Goal: Entertainment & Leisure: Browse casually

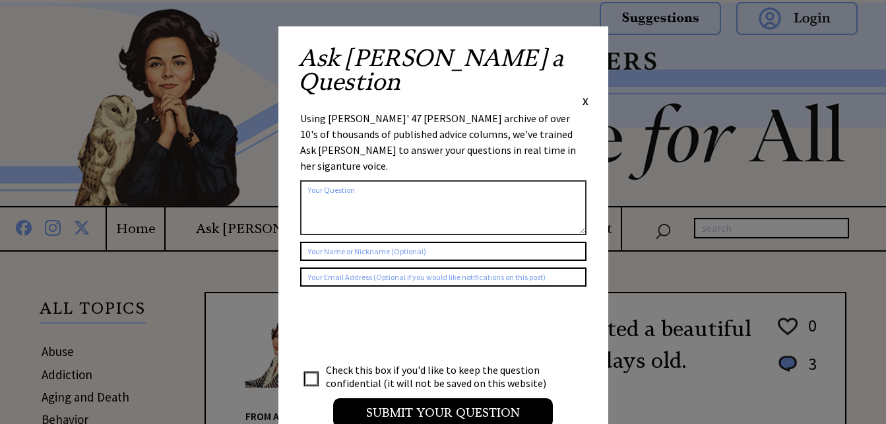
click at [586, 94] on span "X" at bounding box center [585, 100] width 6 height 13
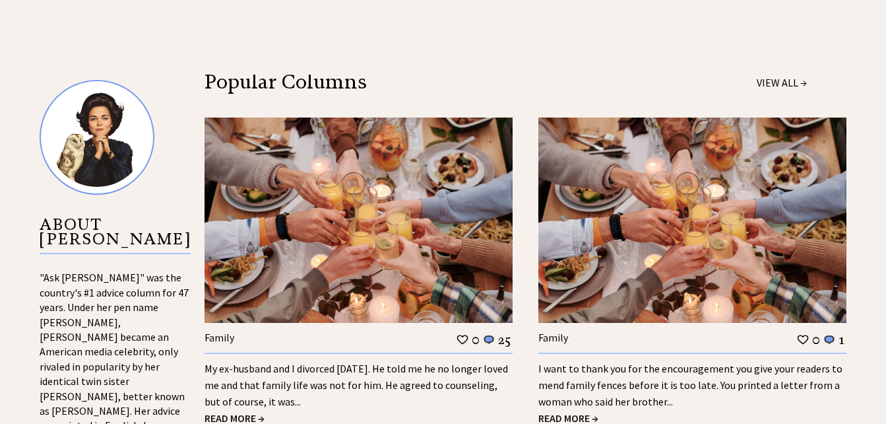
scroll to position [1252, 0]
click at [289, 361] on link "My ex-husband and I divorced 18 years ago. He told me he no longer loved me and…" at bounding box center [355, 384] width 303 height 46
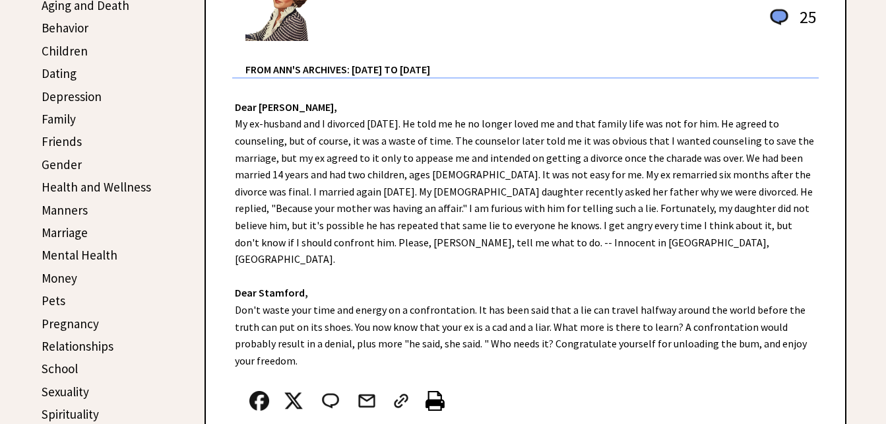
scroll to position [394, 0]
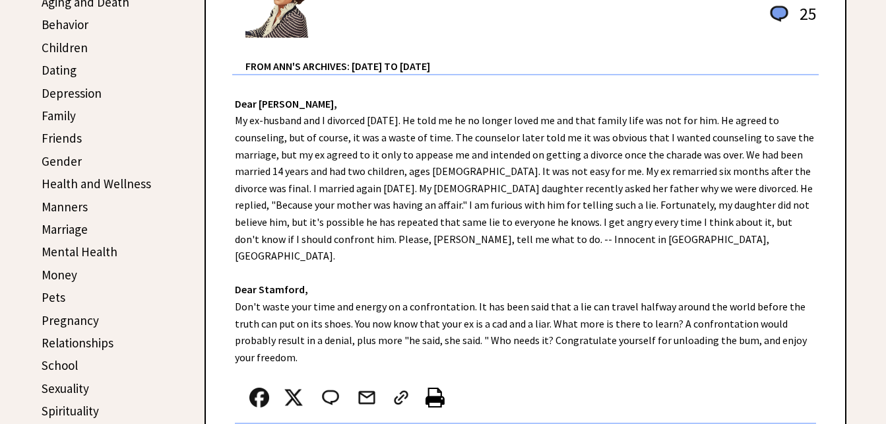
click at [84, 3] on link "Aging and Death" at bounding box center [86, 2] width 88 height 16
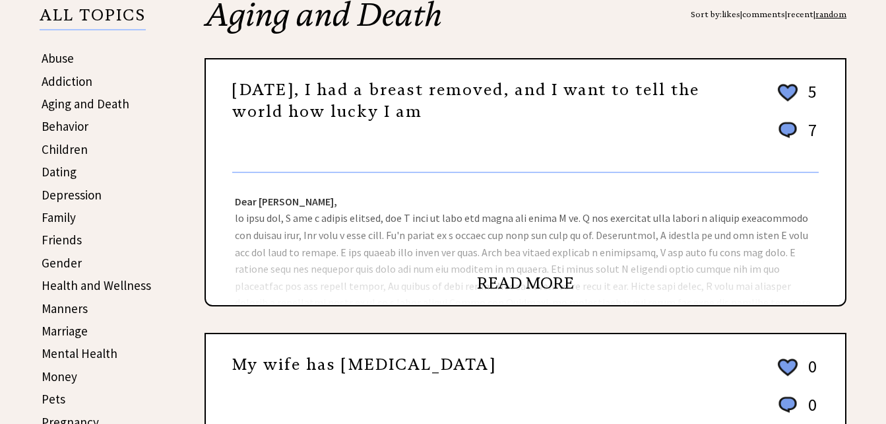
scroll to position [294, 0]
click at [497, 284] on link "READ MORE" at bounding box center [525, 282] width 97 height 20
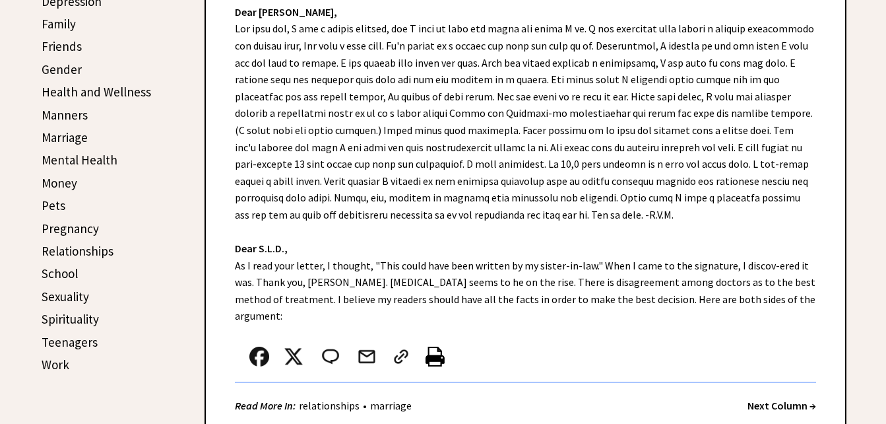
scroll to position [486, 0]
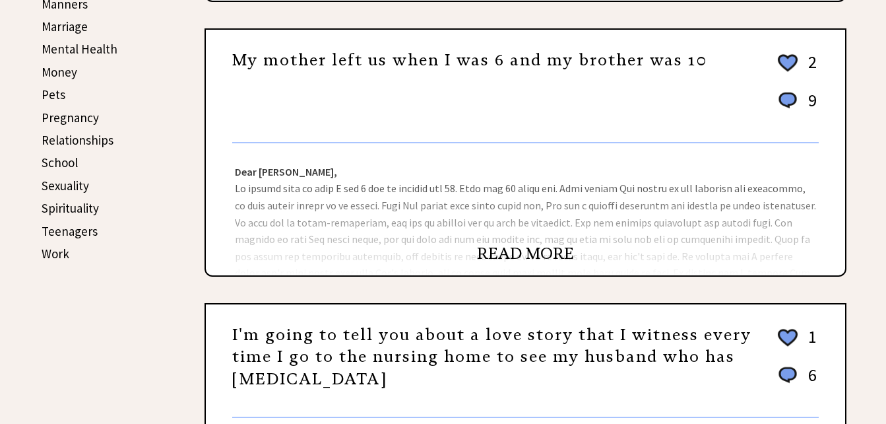
scroll to position [598, 0]
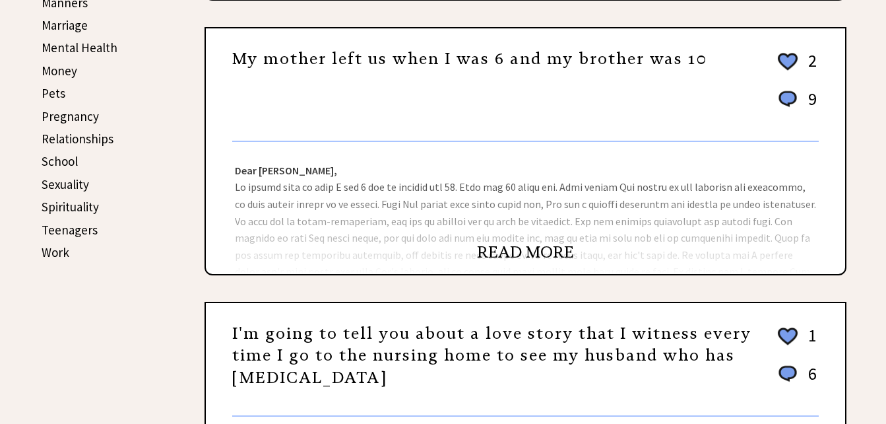
click at [501, 253] on link "READ MORE" at bounding box center [525, 252] width 97 height 20
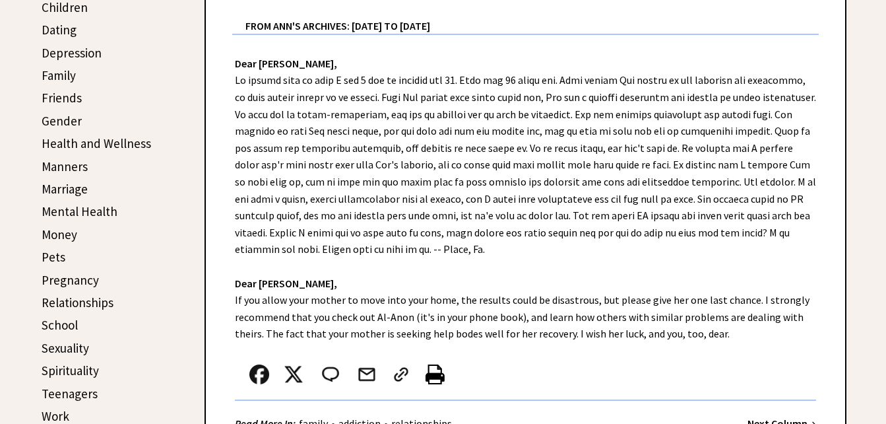
scroll to position [435, 0]
click at [511, 345] on div "Dear Ann Landers, Dear Bowie, If you allow your mother to move into your home, …" at bounding box center [525, 246] width 639 height 424
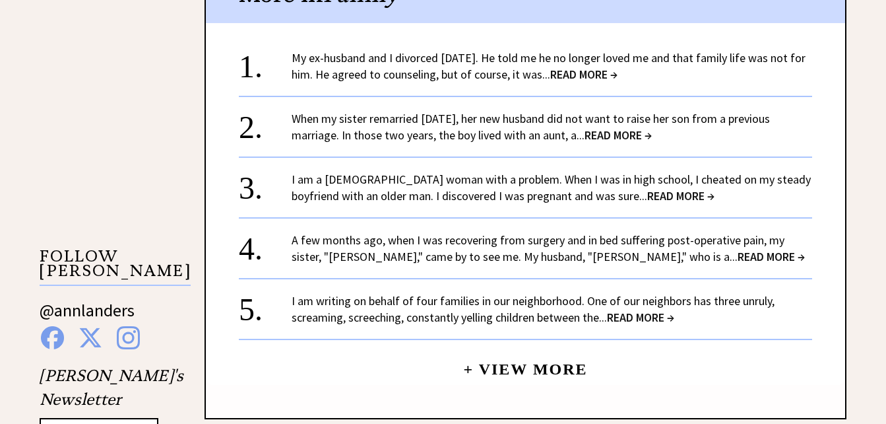
scroll to position [1106, 0]
click at [394, 119] on link "When my sister remarried two years ago, her new husband did not want to raise h…" at bounding box center [531, 126] width 478 height 32
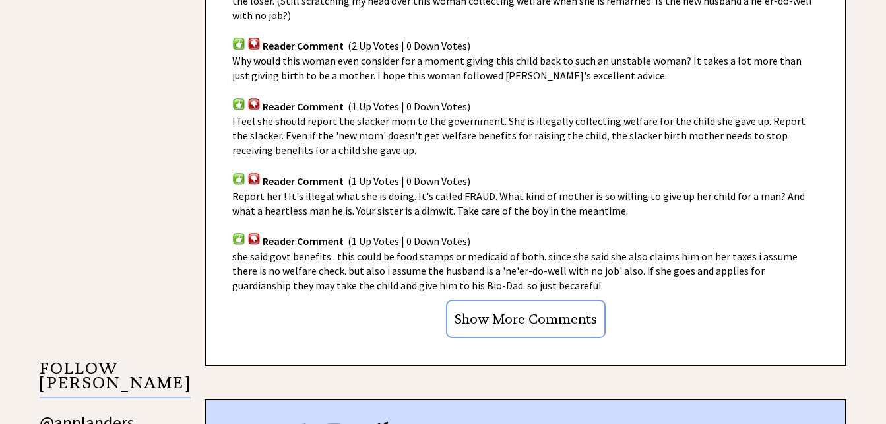
scroll to position [993, 0]
click at [493, 300] on input "Show More Comments" at bounding box center [526, 318] width 160 height 38
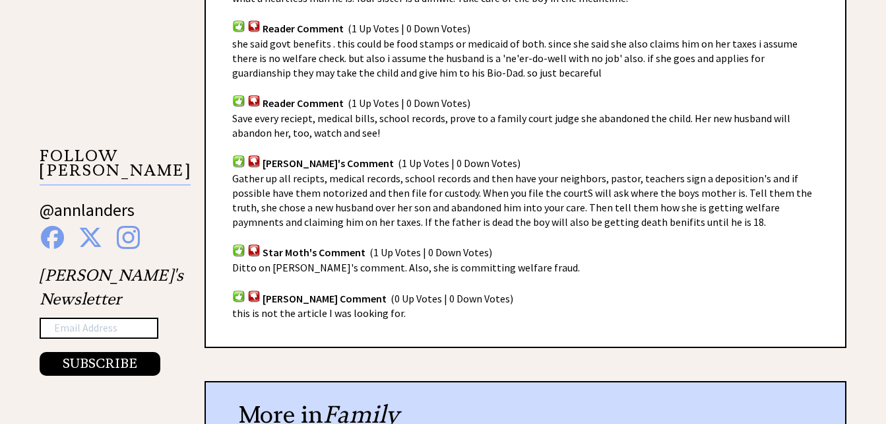
scroll to position [1206, 0]
